Goal: Information Seeking & Learning: Learn about a topic

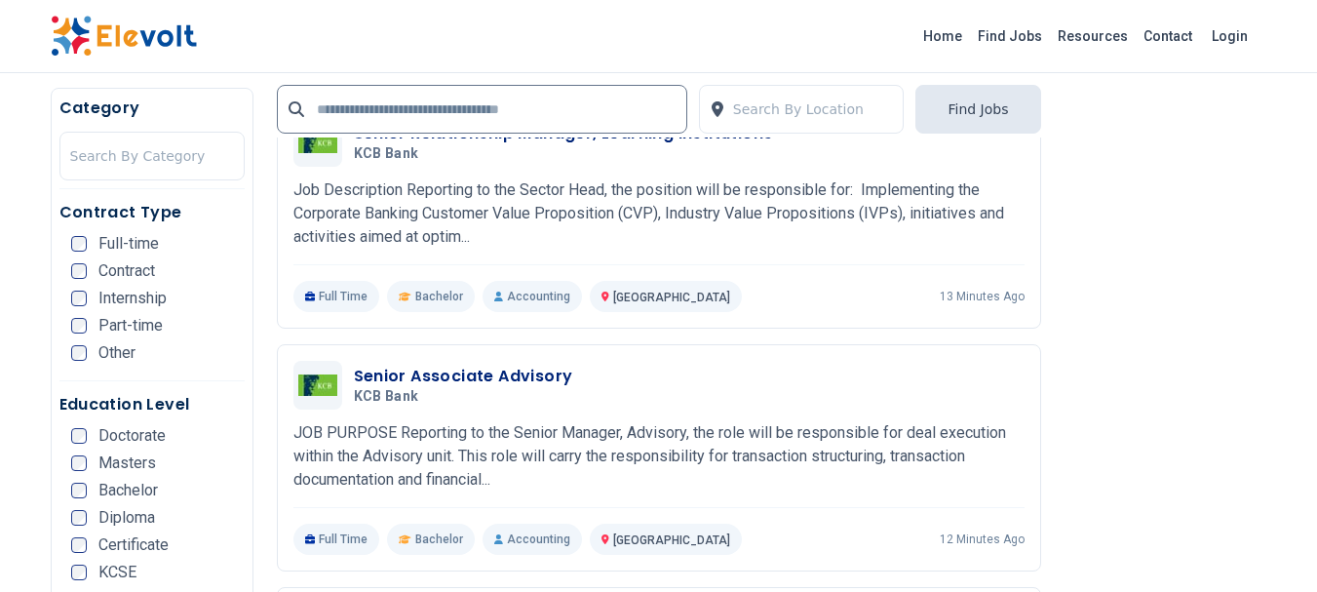
scroll to position [2106, 0]
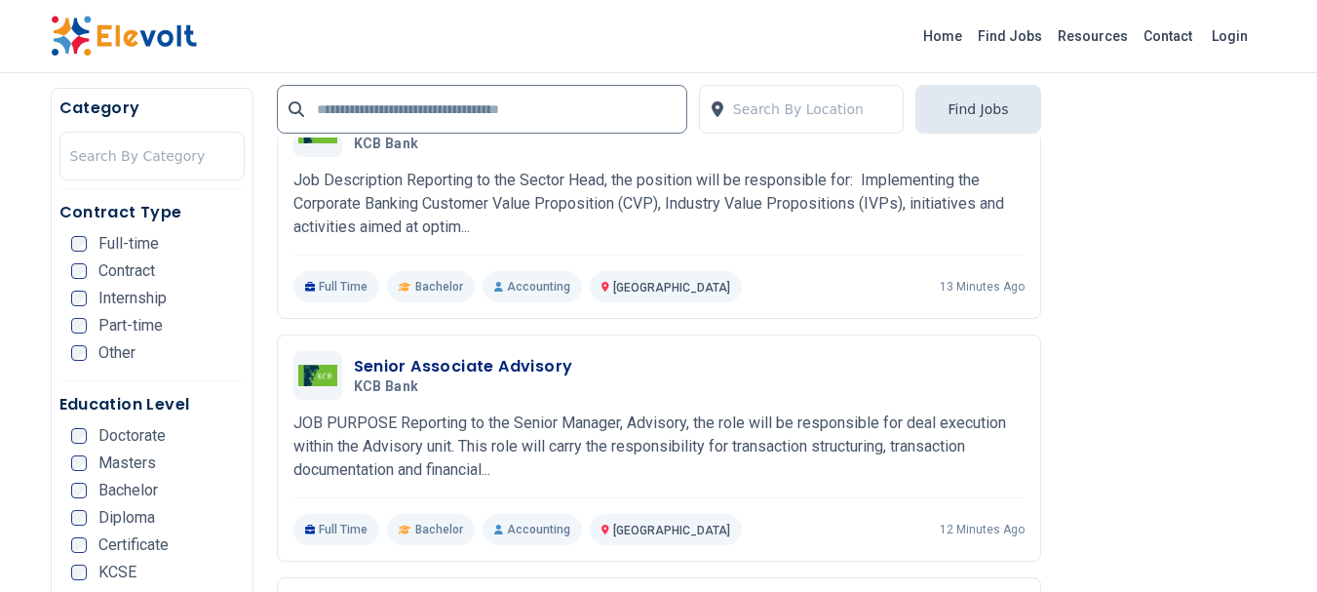
click at [1316, 274] on html "Home Find Jobs Resources Contact Login 511 new jobs posted The Latest Jobs in K…" at bounding box center [658, 447] width 1317 height 5107
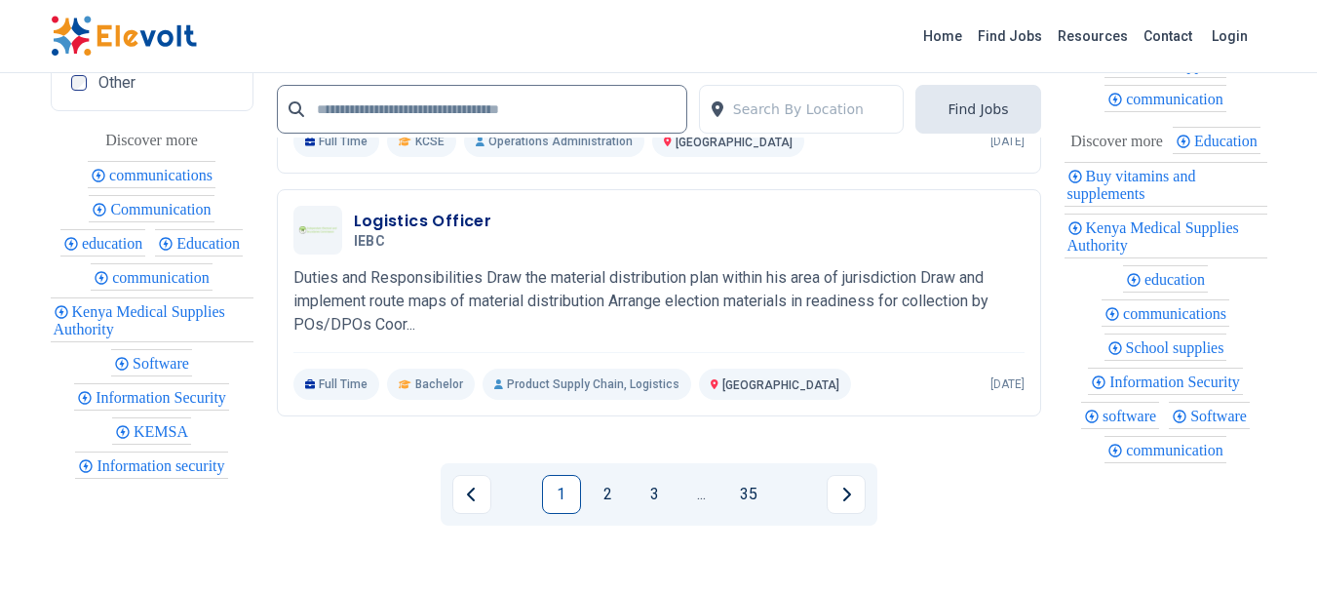
scroll to position [4213, 0]
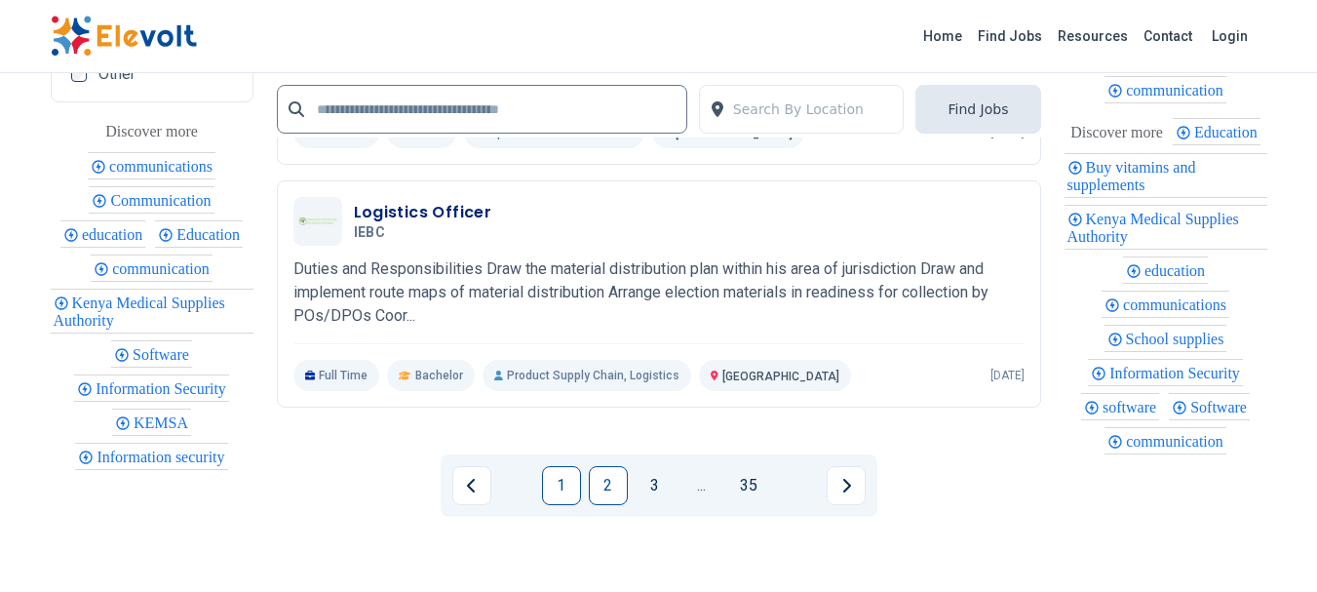
click at [609, 484] on link "2" at bounding box center [608, 485] width 39 height 39
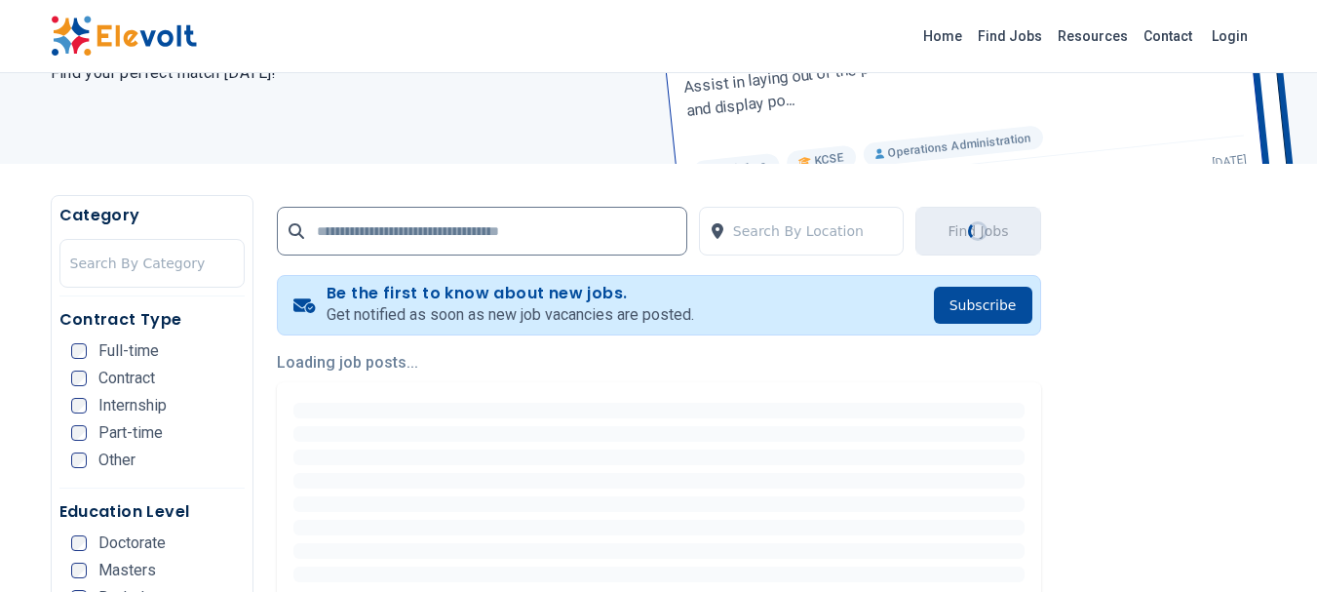
scroll to position [314, 0]
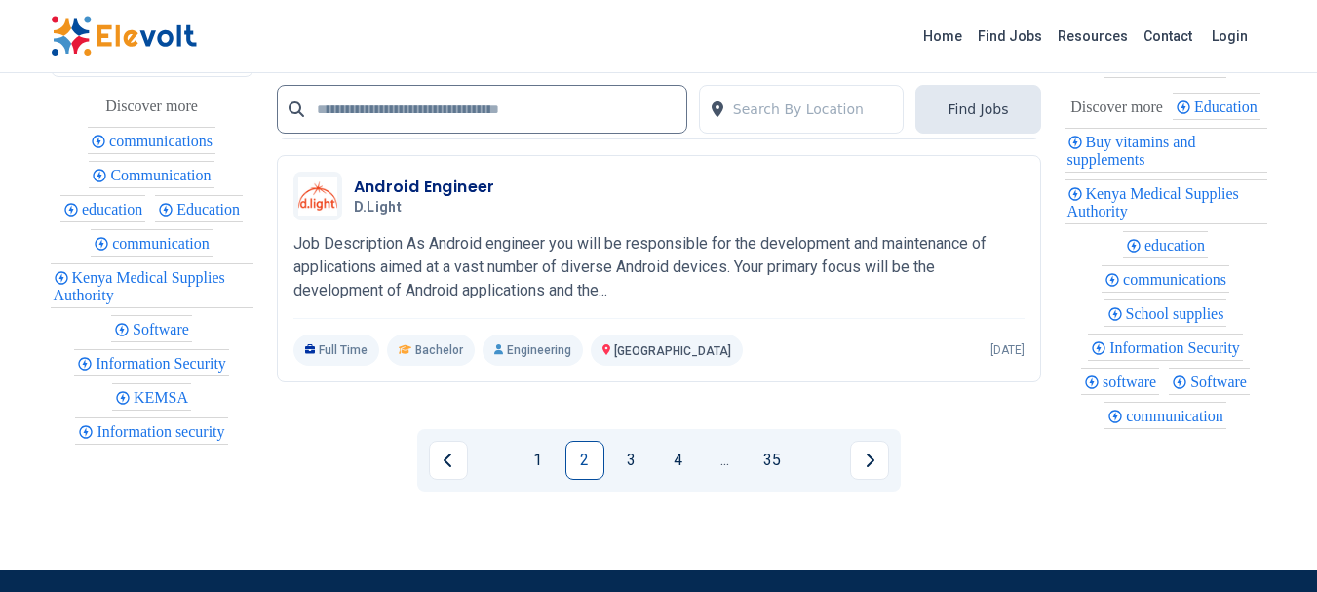
scroll to position [4248, 0]
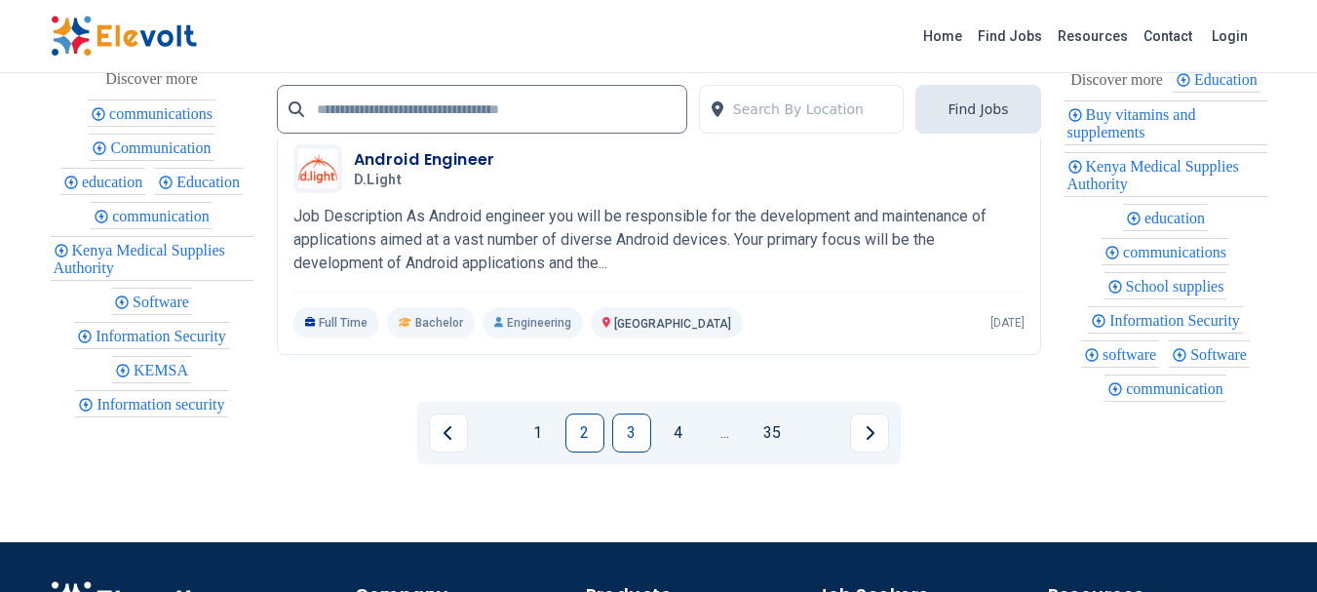
click at [637, 452] on link "3" at bounding box center [631, 432] width 39 height 39
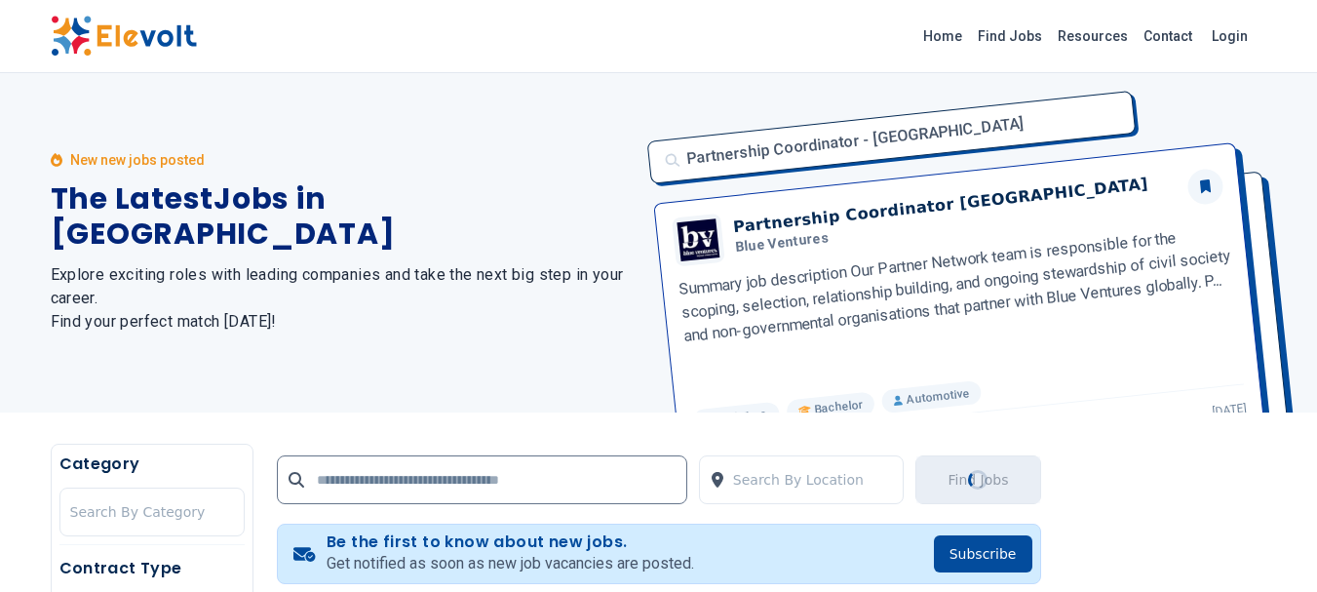
scroll to position [0, 0]
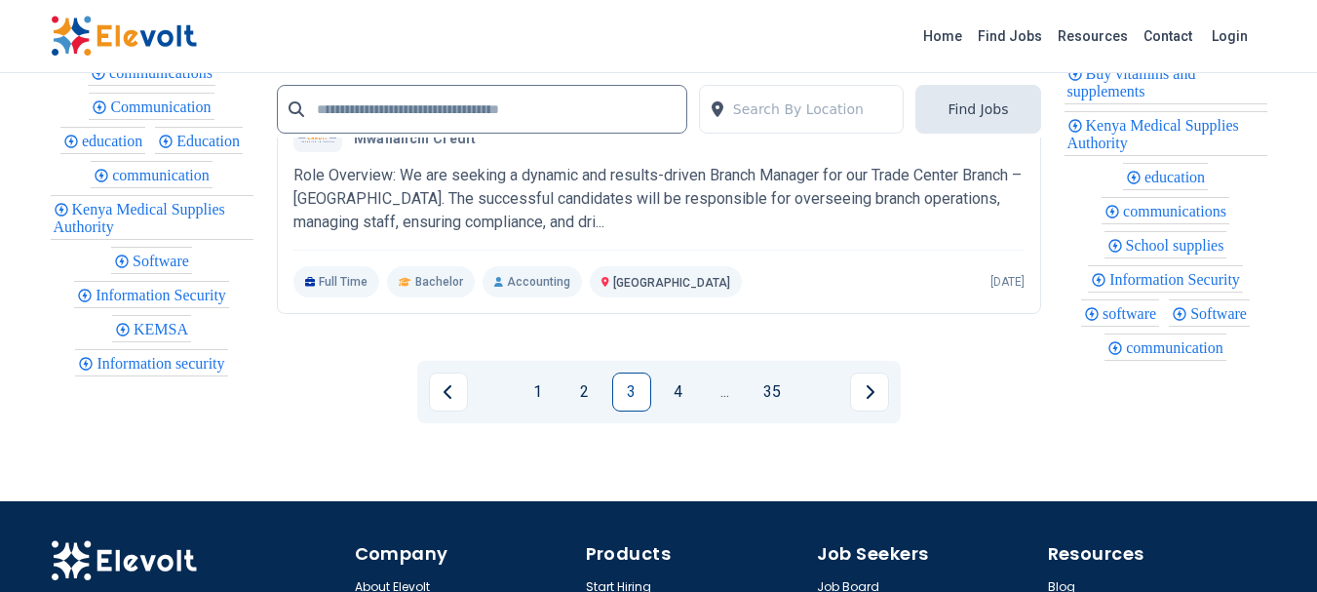
scroll to position [4317, 0]
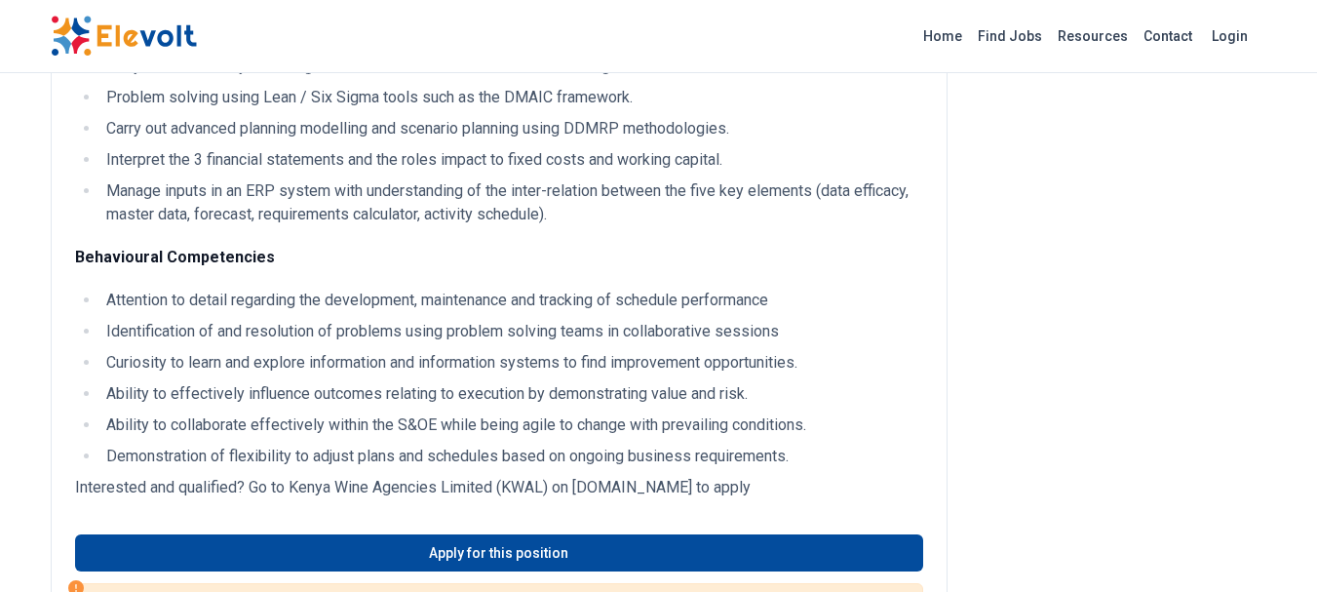
scroll to position [1977, 0]
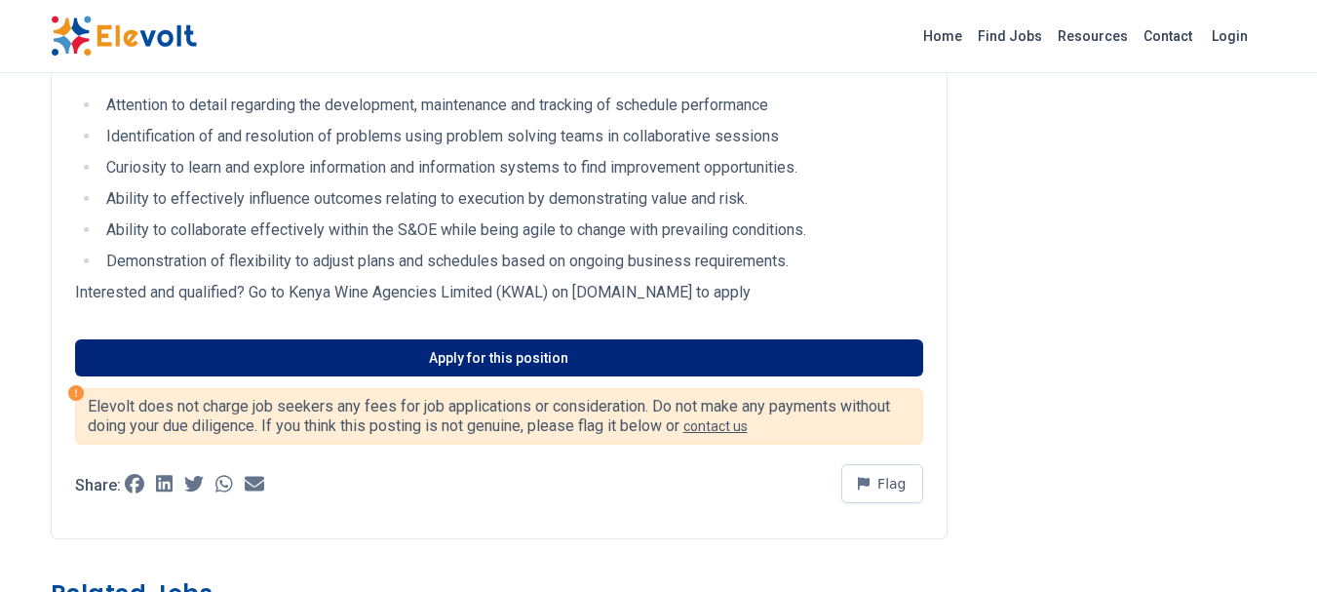
click at [488, 375] on link "Apply for this position" at bounding box center [499, 357] width 848 height 37
